Goal: Complete application form

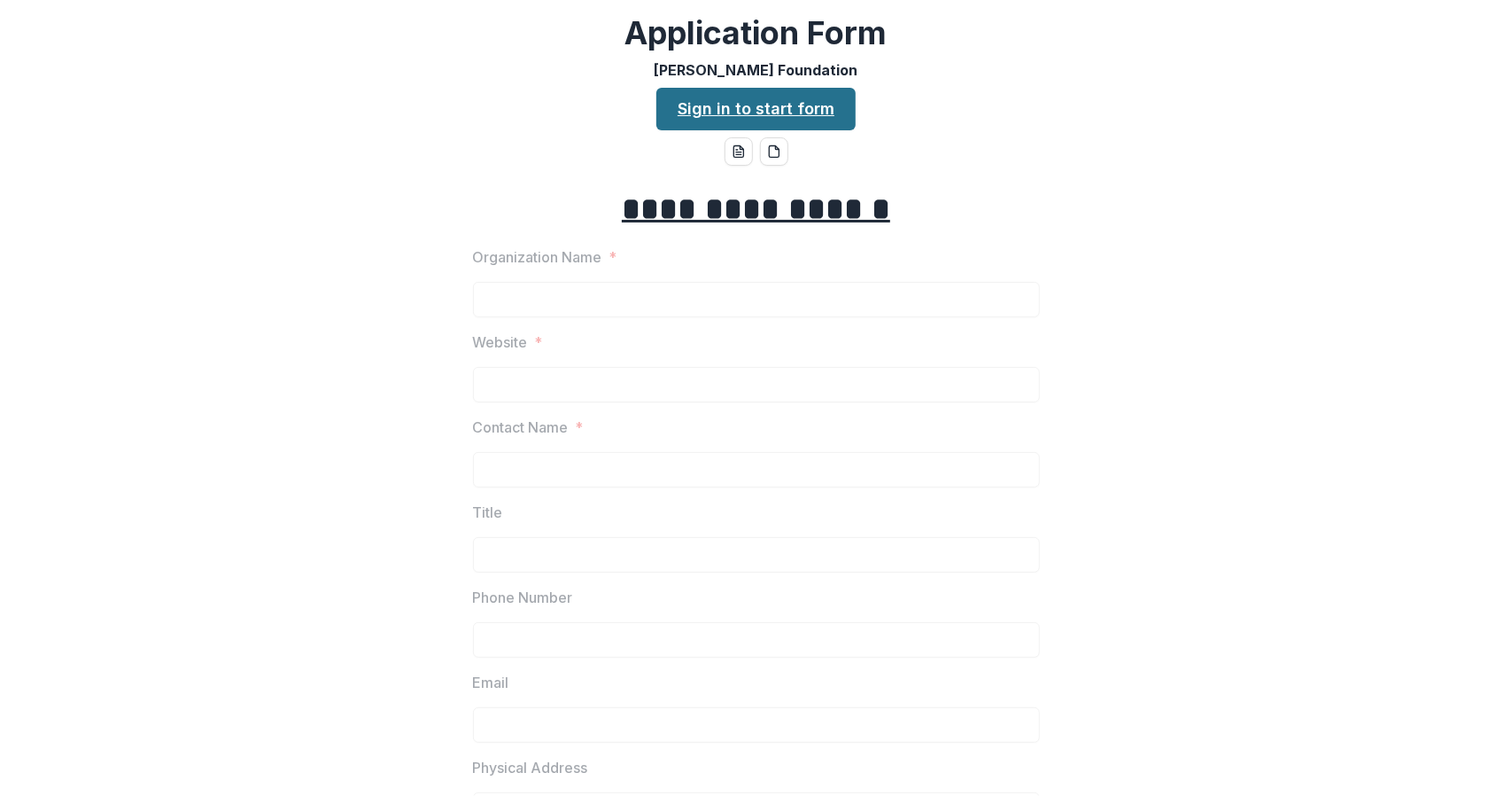
click at [742, 112] on link "Sign in to start form" at bounding box center [756, 109] width 199 height 43
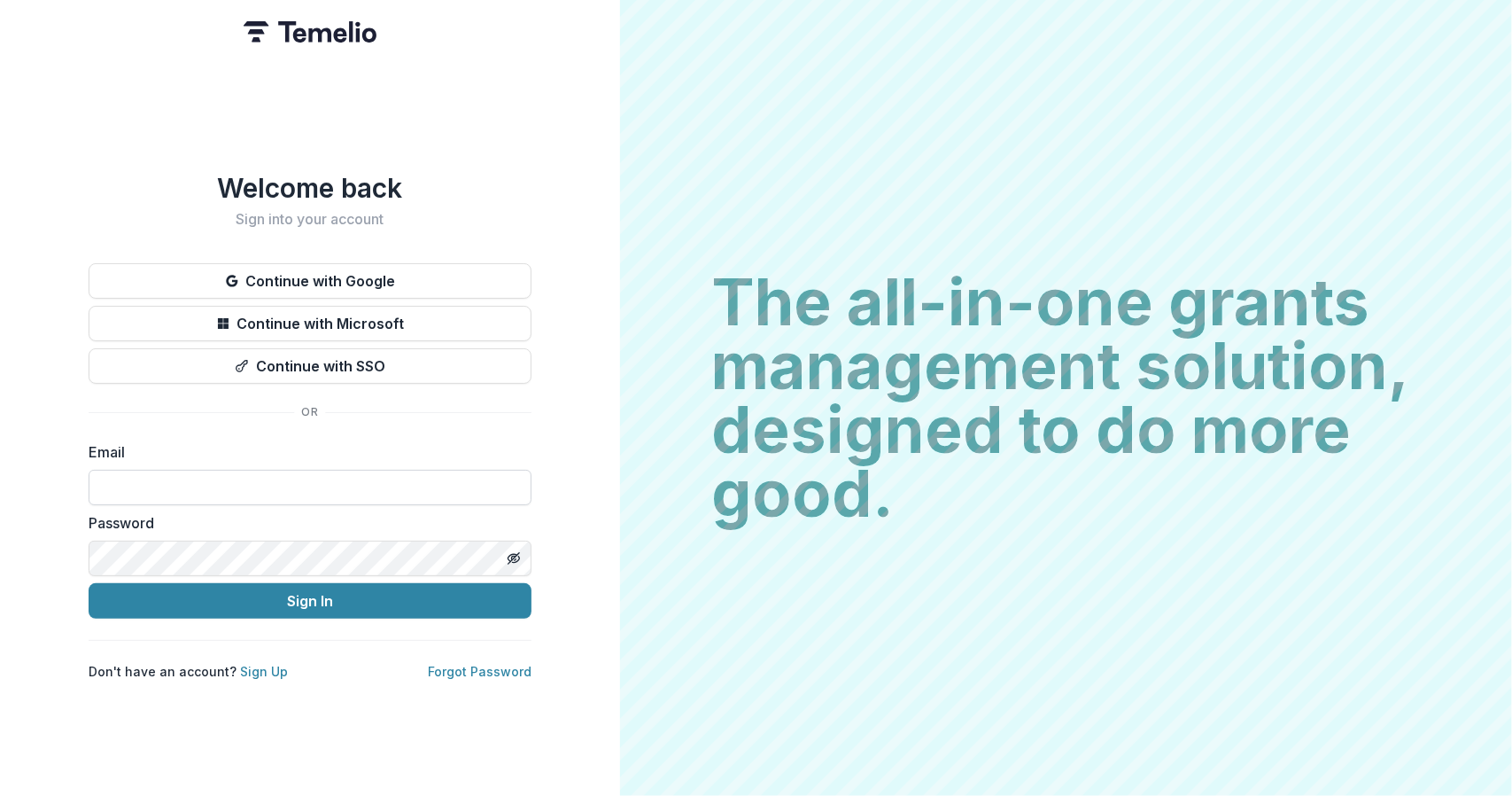
click at [168, 470] on input at bounding box center [310, 488] width 443 height 36
type input "**********"
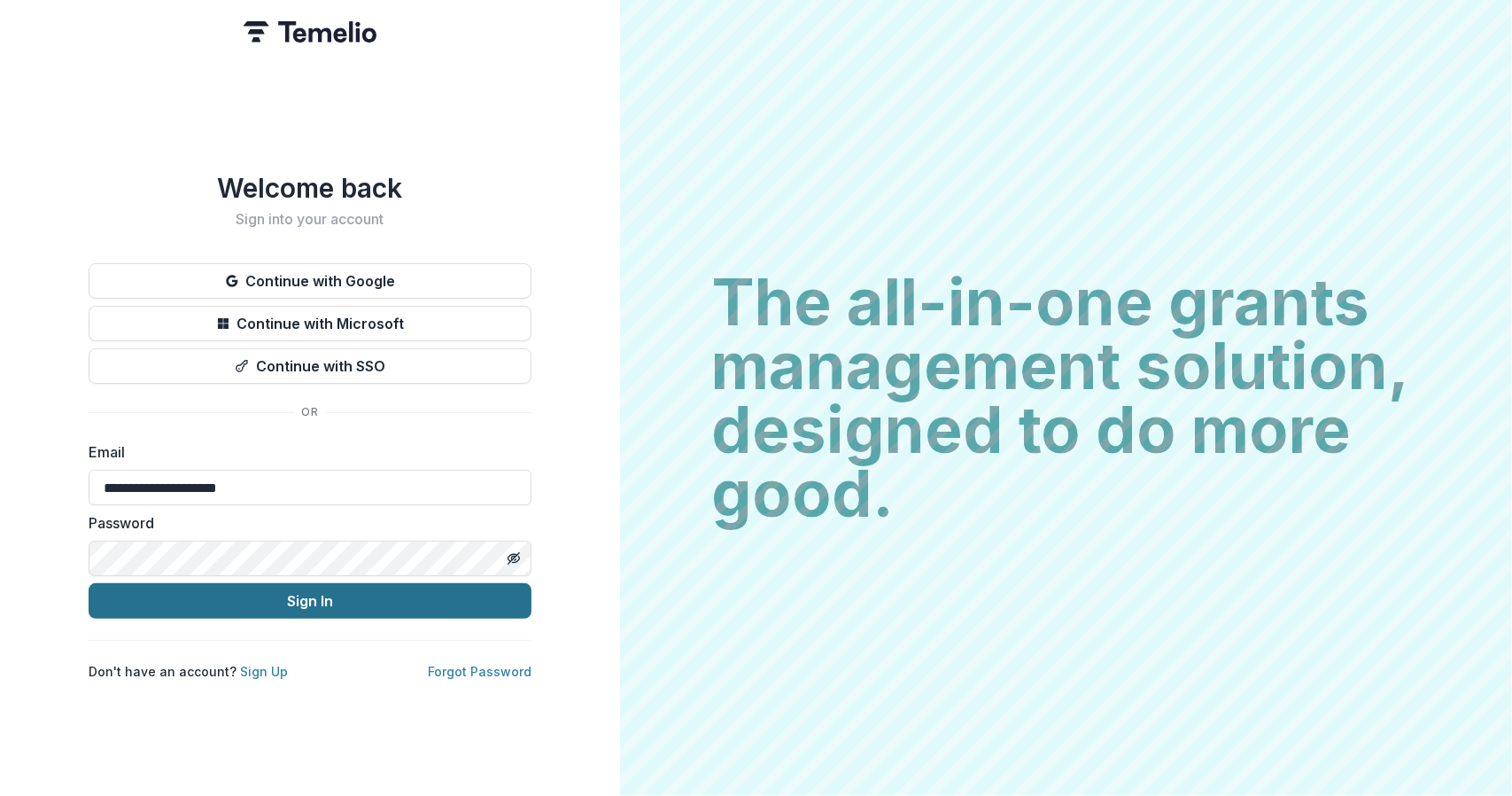
click at [296, 596] on button "Sign In" at bounding box center [310, 601] width 443 height 36
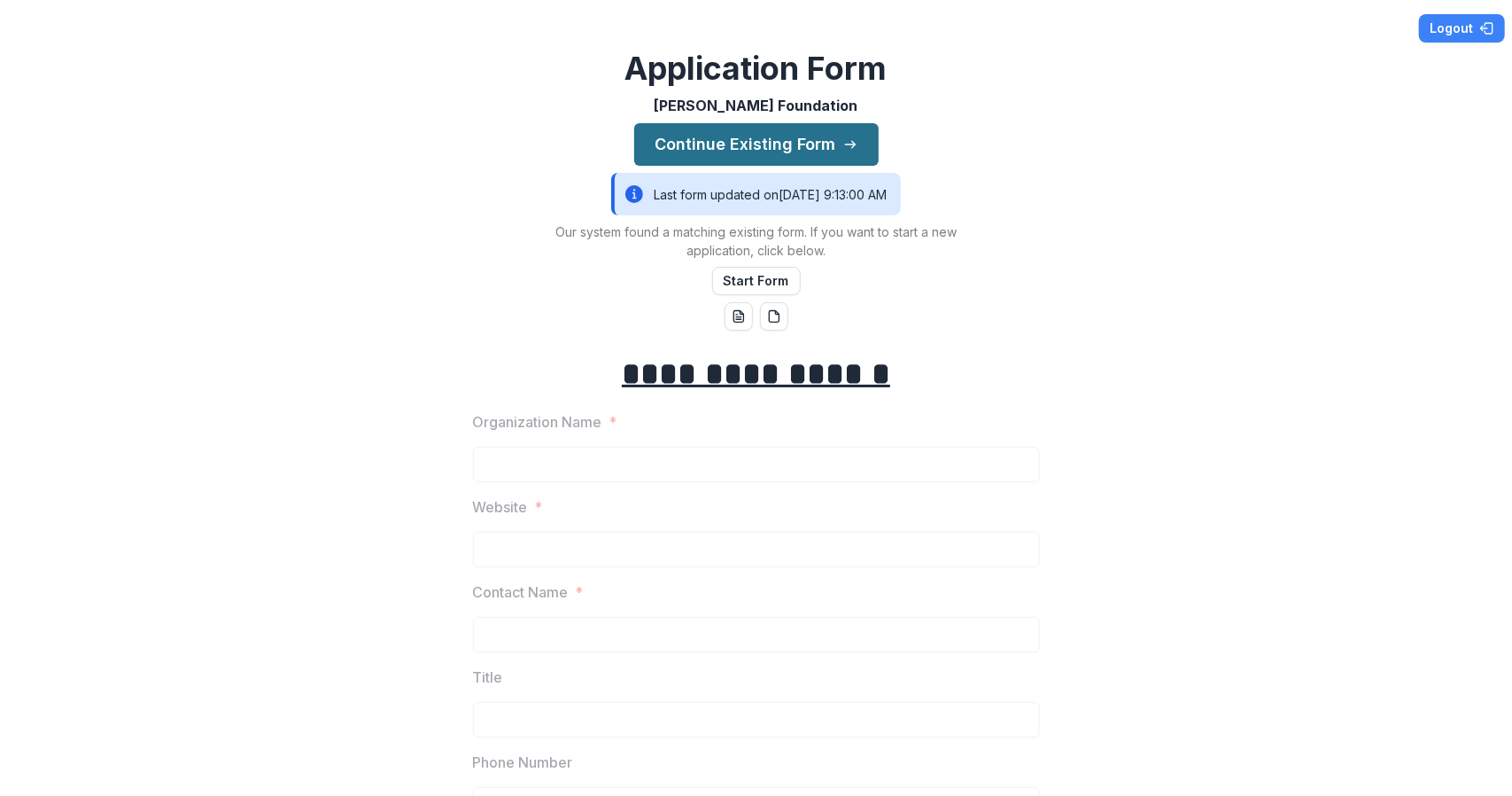
click at [770, 151] on button "Continue Existing Form" at bounding box center [756, 145] width 245 height 43
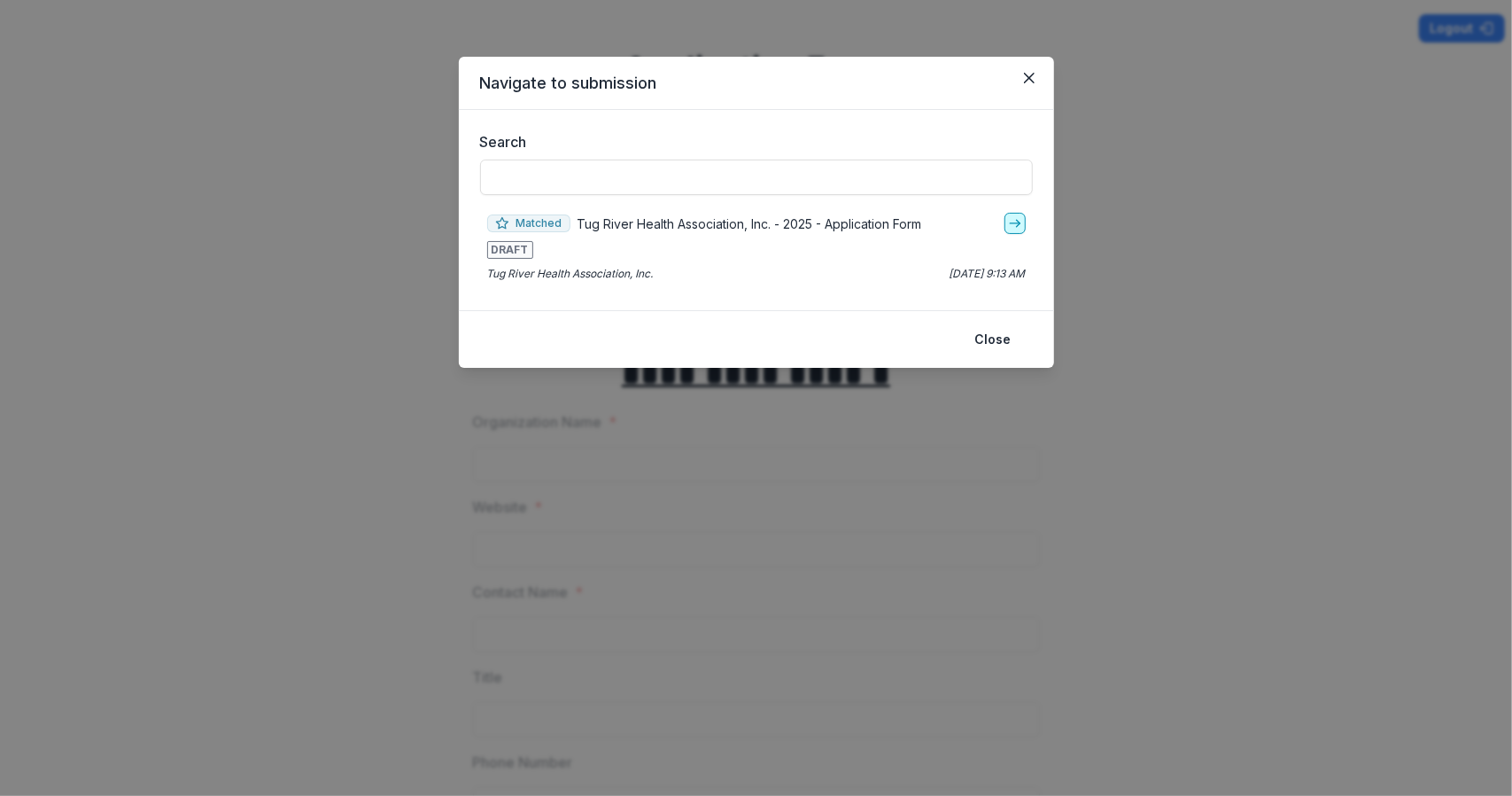
click at [1023, 228] on link "go-to" at bounding box center [1015, 223] width 21 height 21
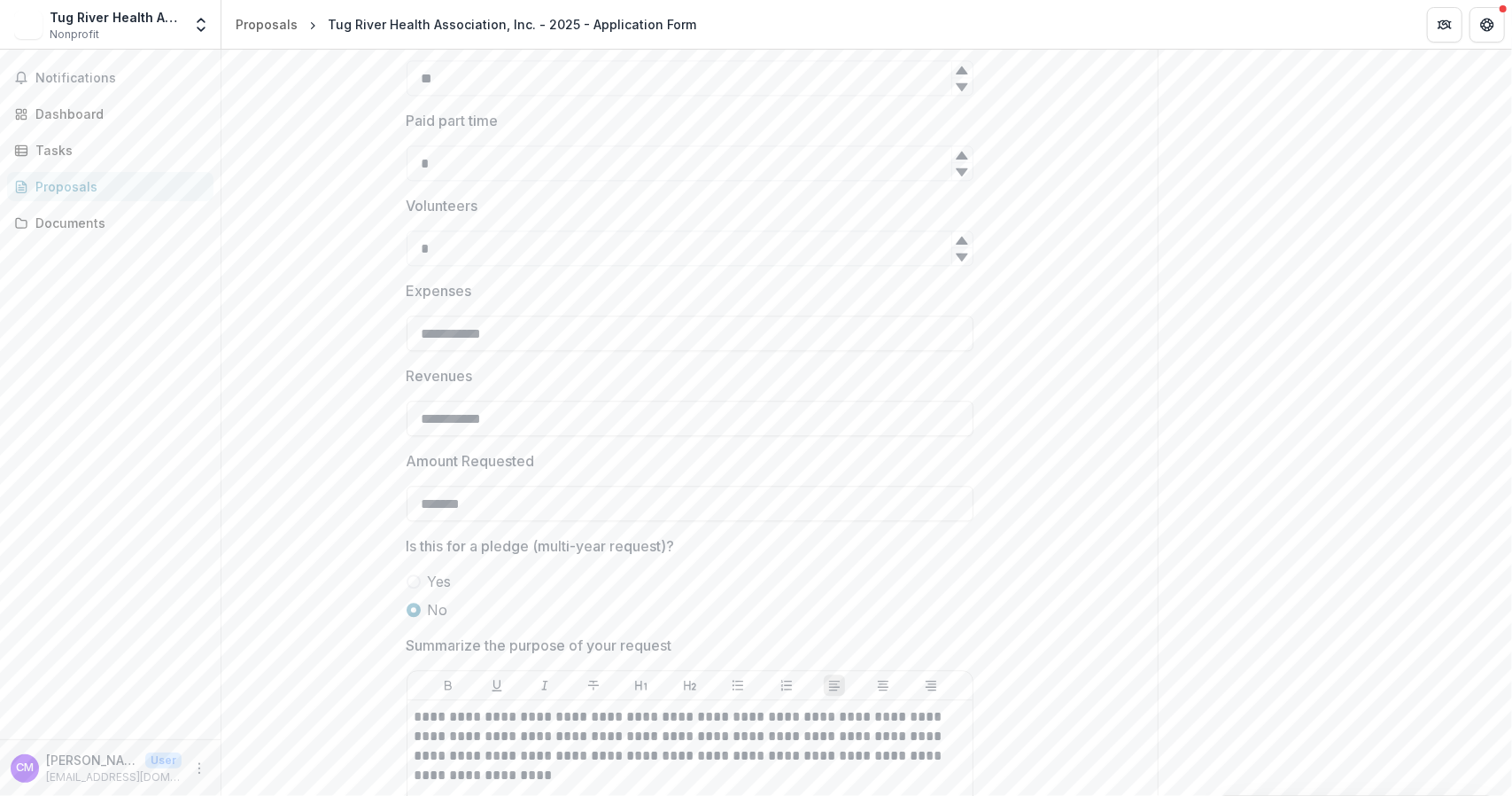
scroll to position [3013, 0]
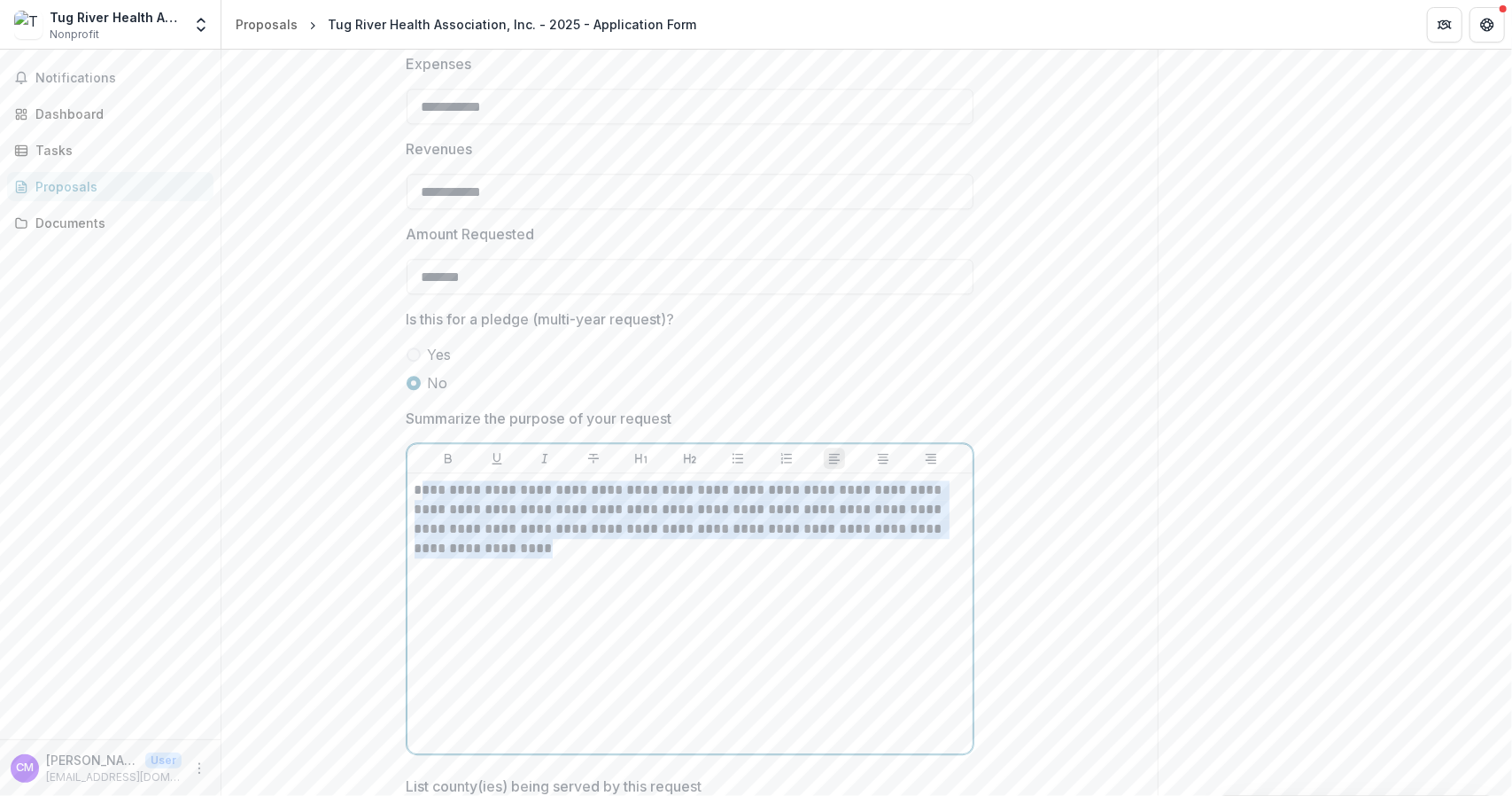
drag, startPoint x: 417, startPoint y: 487, endPoint x: 660, endPoint y: 547, distance: 250.3
click at [660, 547] on p "**********" at bounding box center [690, 519] width 552 height 78
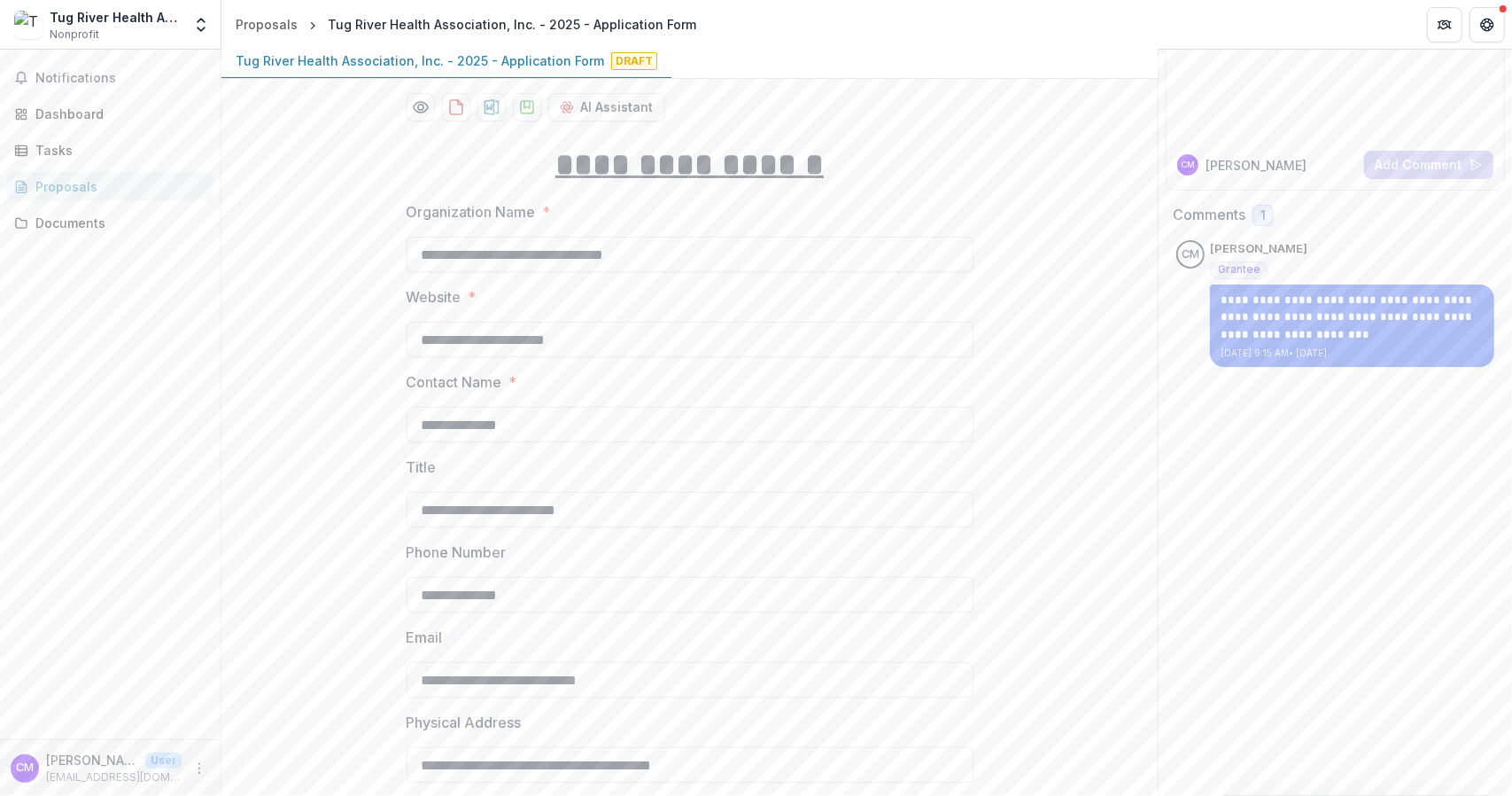
scroll to position [0, 0]
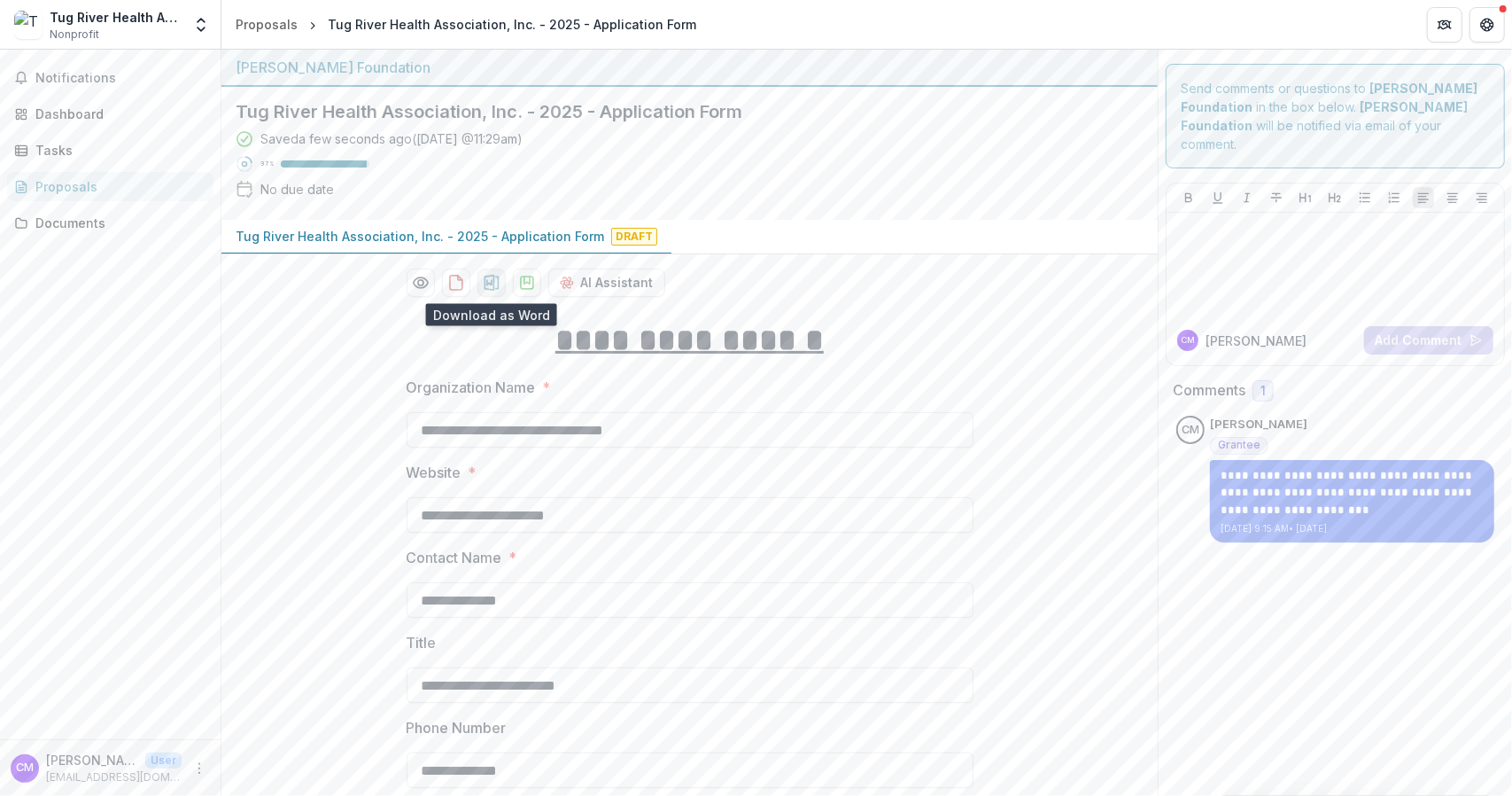
click at [489, 283] on icon "download-proposal" at bounding box center [491, 282] width 18 height 18
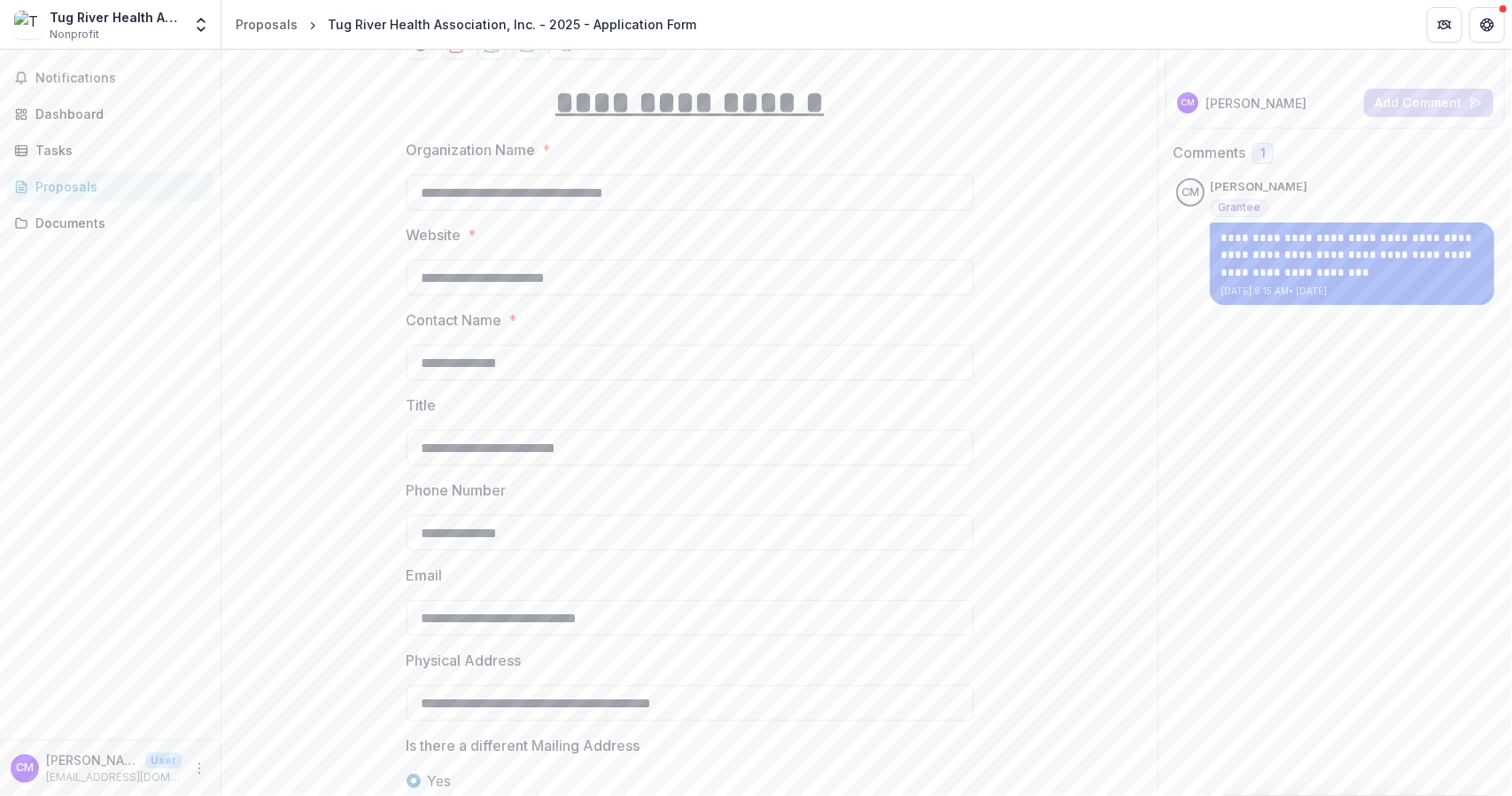
scroll to position [266, 0]
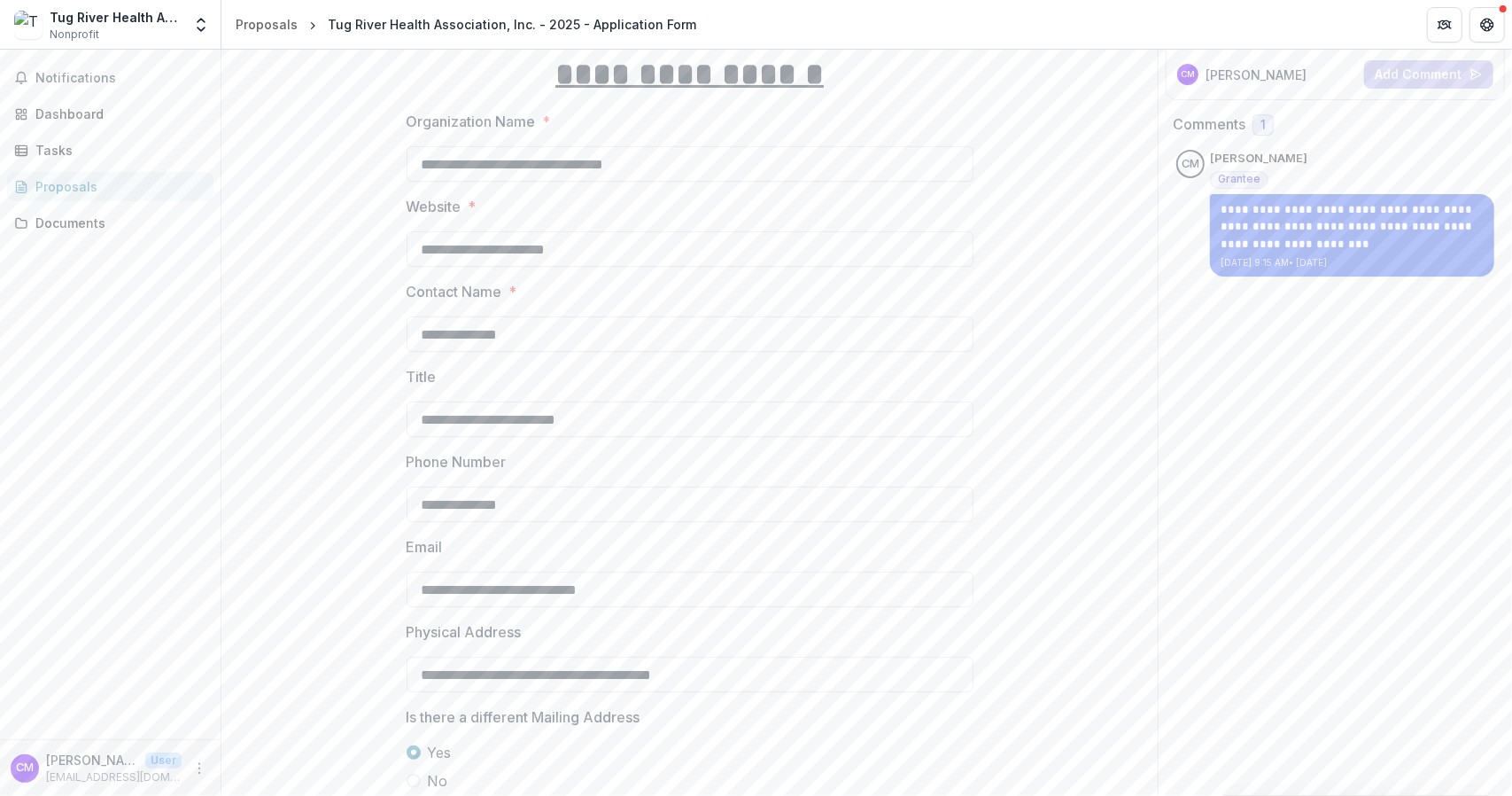
drag, startPoint x: 645, startPoint y: 591, endPoint x: 363, endPoint y: 618, distance: 283.3
type input "**********"
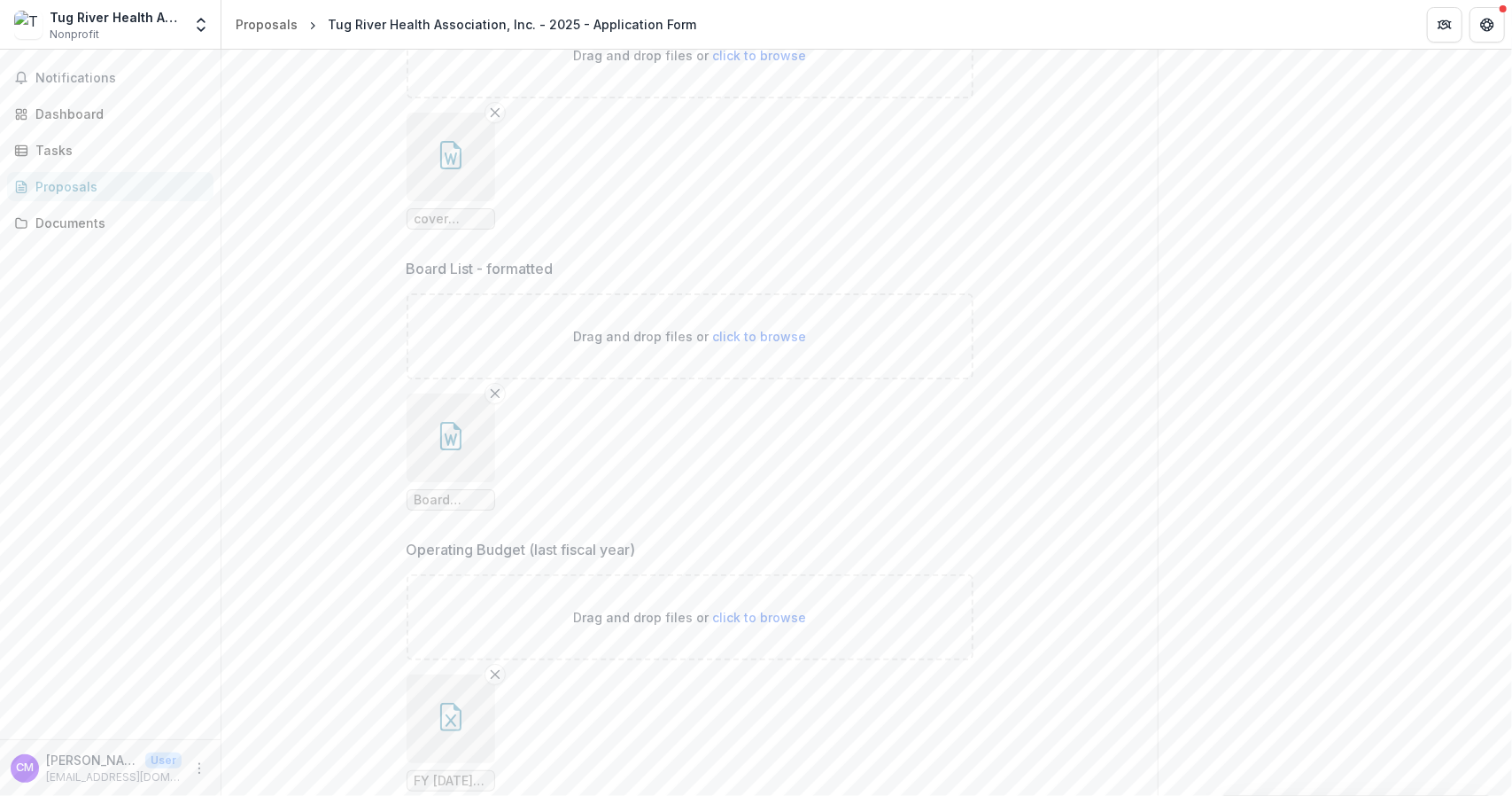
scroll to position [6847, 0]
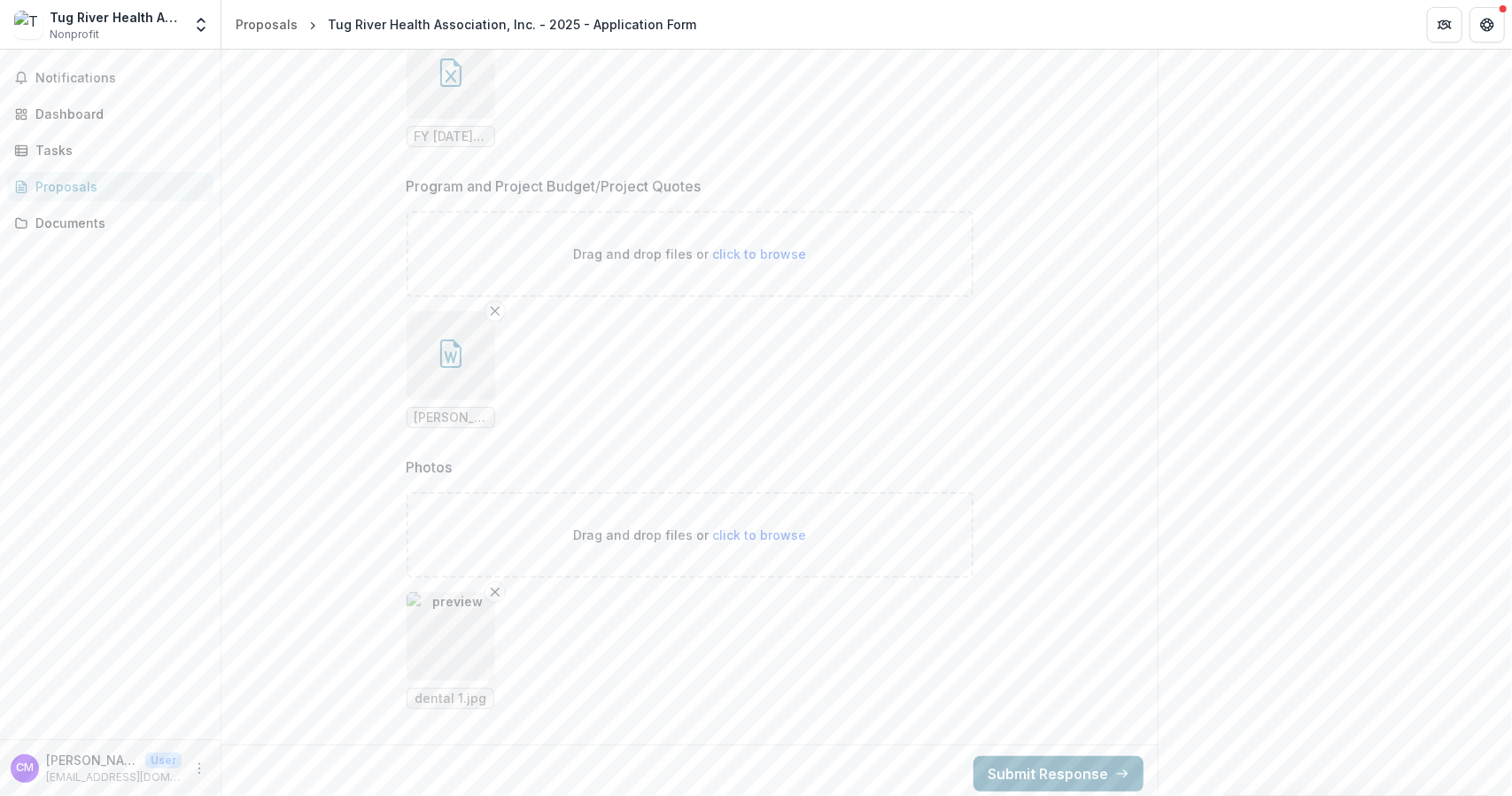
click at [1023, 758] on button "Submit Response" at bounding box center [1058, 774] width 170 height 36
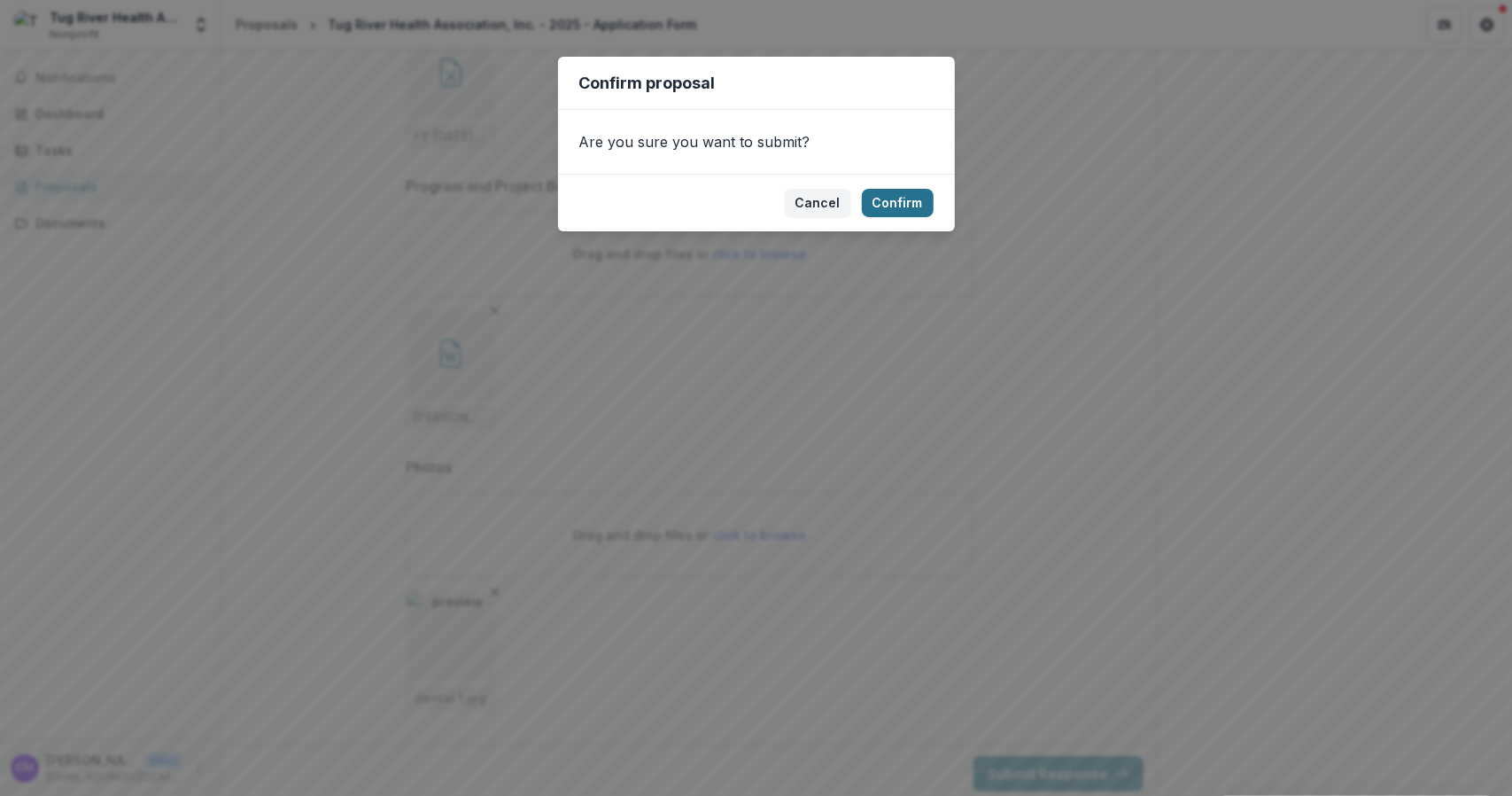
click at [875, 201] on button "Confirm" at bounding box center [897, 203] width 72 height 28
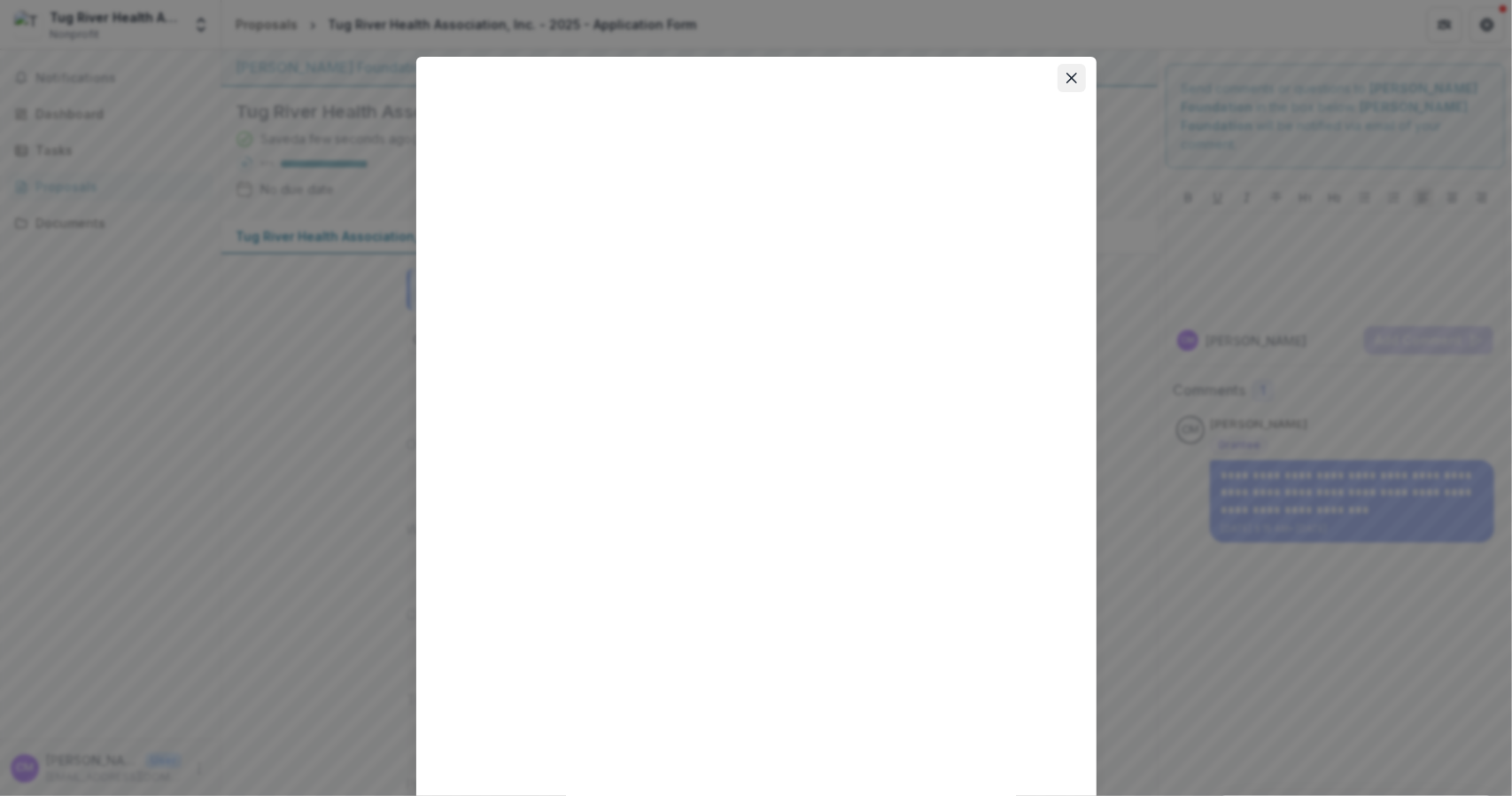
click at [1068, 80] on icon "Close" at bounding box center [1071, 78] width 10 height 10
